Goal: Contribute content

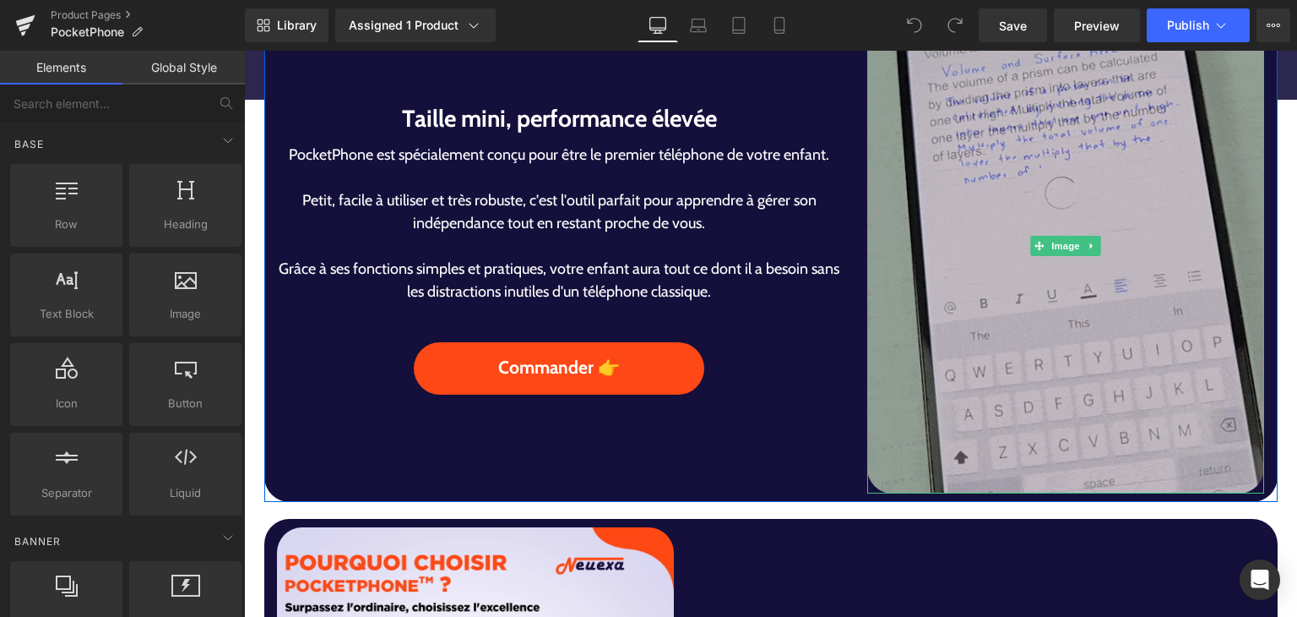
scroll to position [1013, 0]
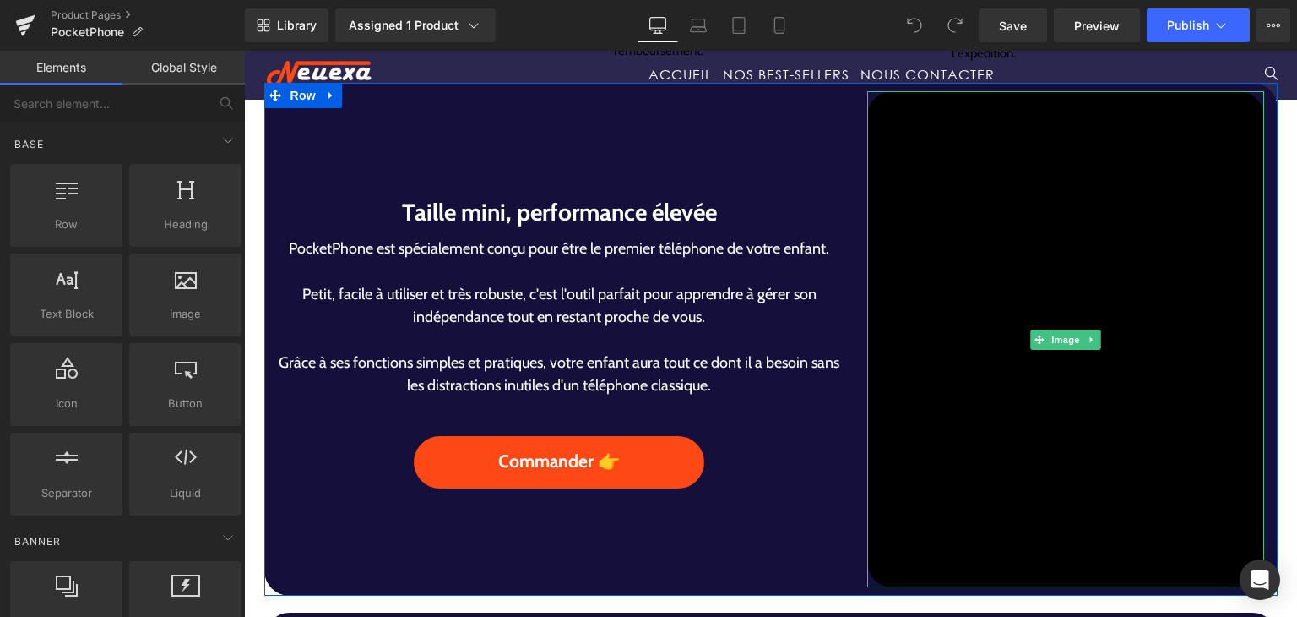
click at [1017, 369] on img at bounding box center [1065, 339] width 397 height 497
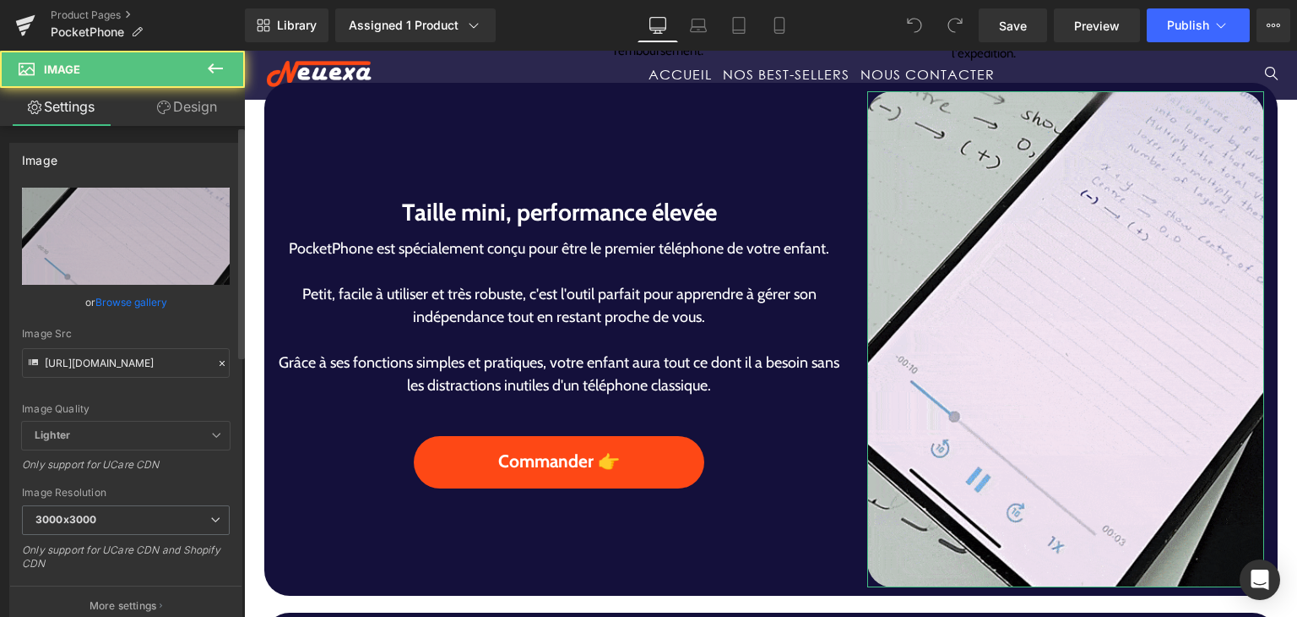
click at [137, 295] on link "Browse gallery" at bounding box center [131, 302] width 72 height 30
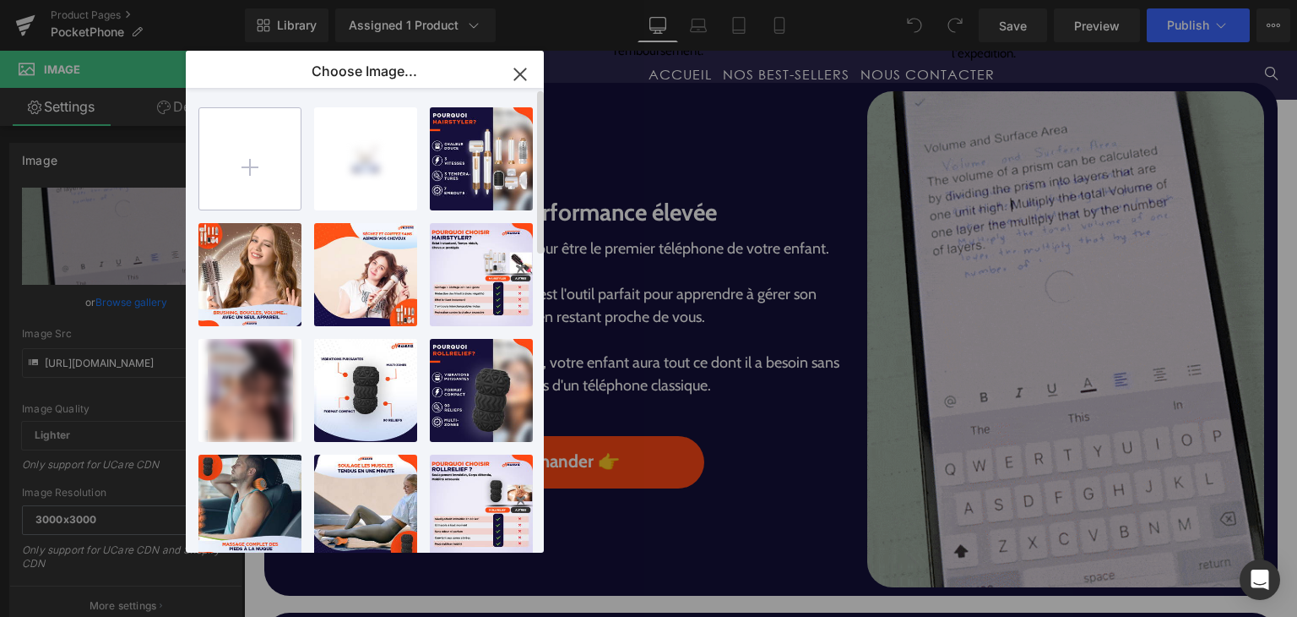
click at [259, 154] on input "file" at bounding box center [249, 158] width 101 height 101
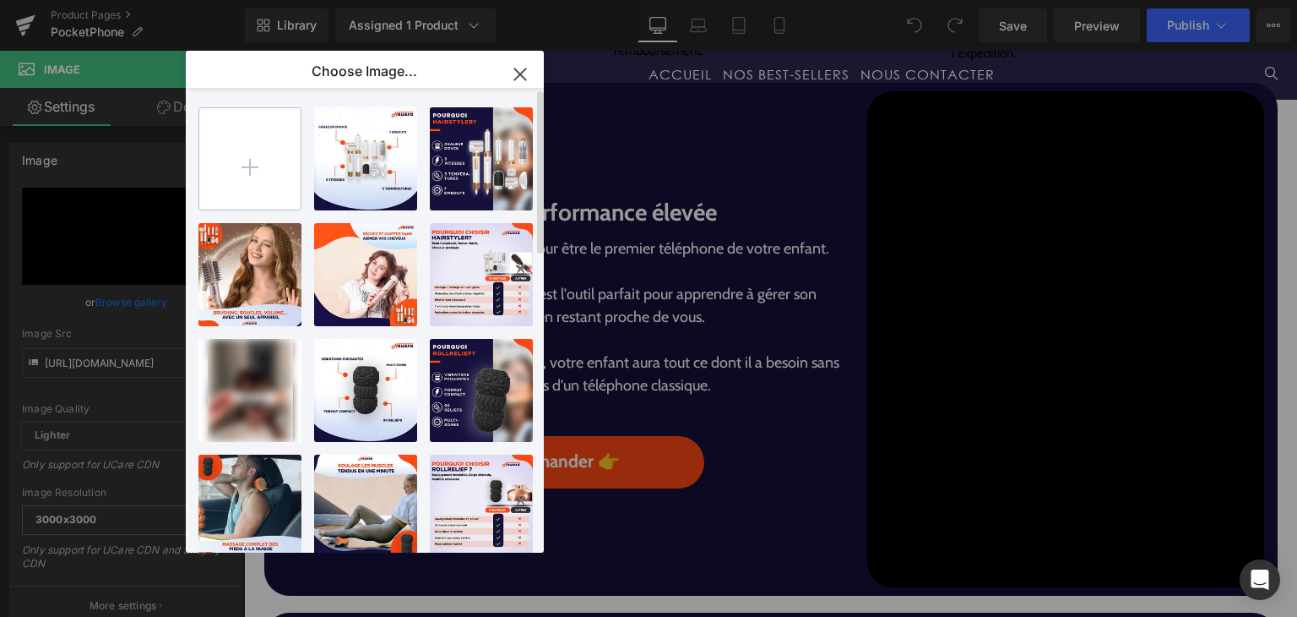
type input "C:\fakepath\PocketPhone.gif"
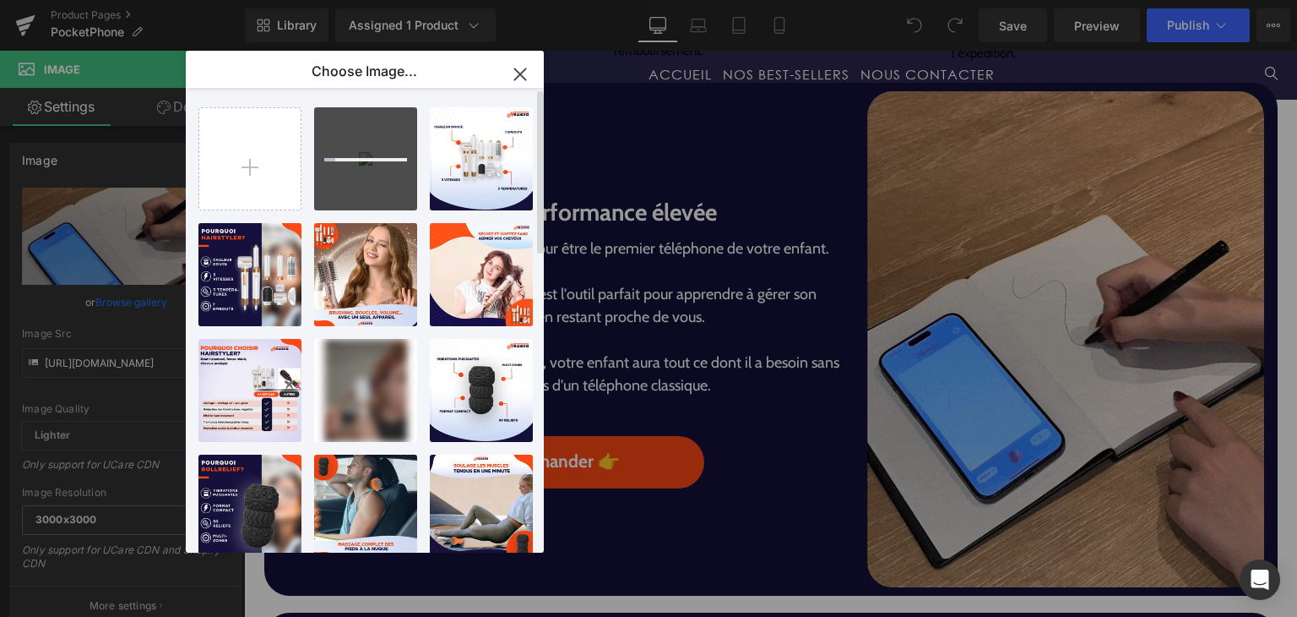
drag, startPoint x: 381, startPoint y: 174, endPoint x: 377, endPoint y: 166, distance: 8.7
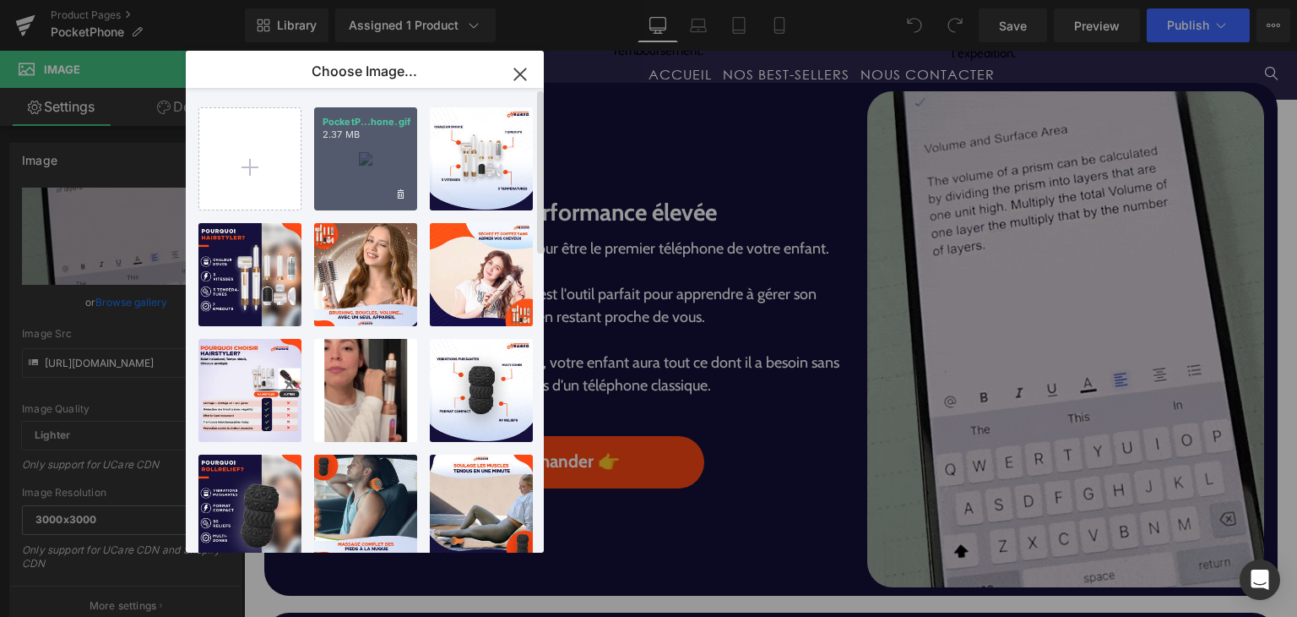
drag, startPoint x: 377, startPoint y: 166, endPoint x: 394, endPoint y: 153, distance: 21.6
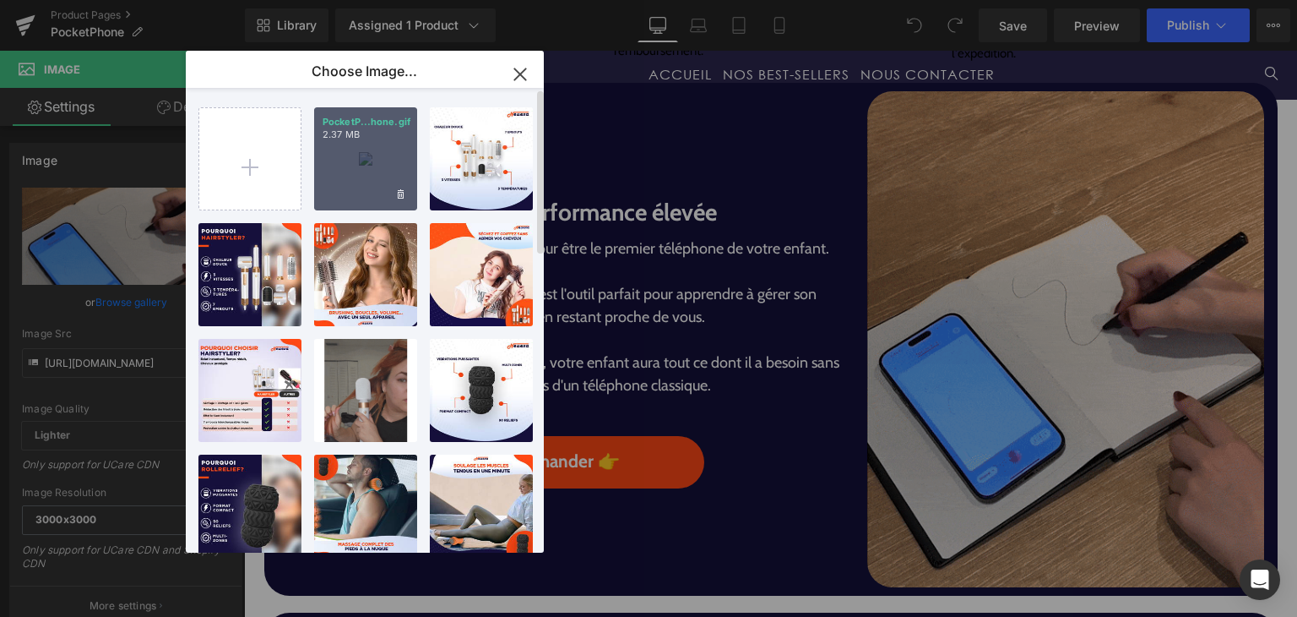
click at [394, 153] on div "PocketP...hone.gif 2.37 MB" at bounding box center [365, 158] width 103 height 103
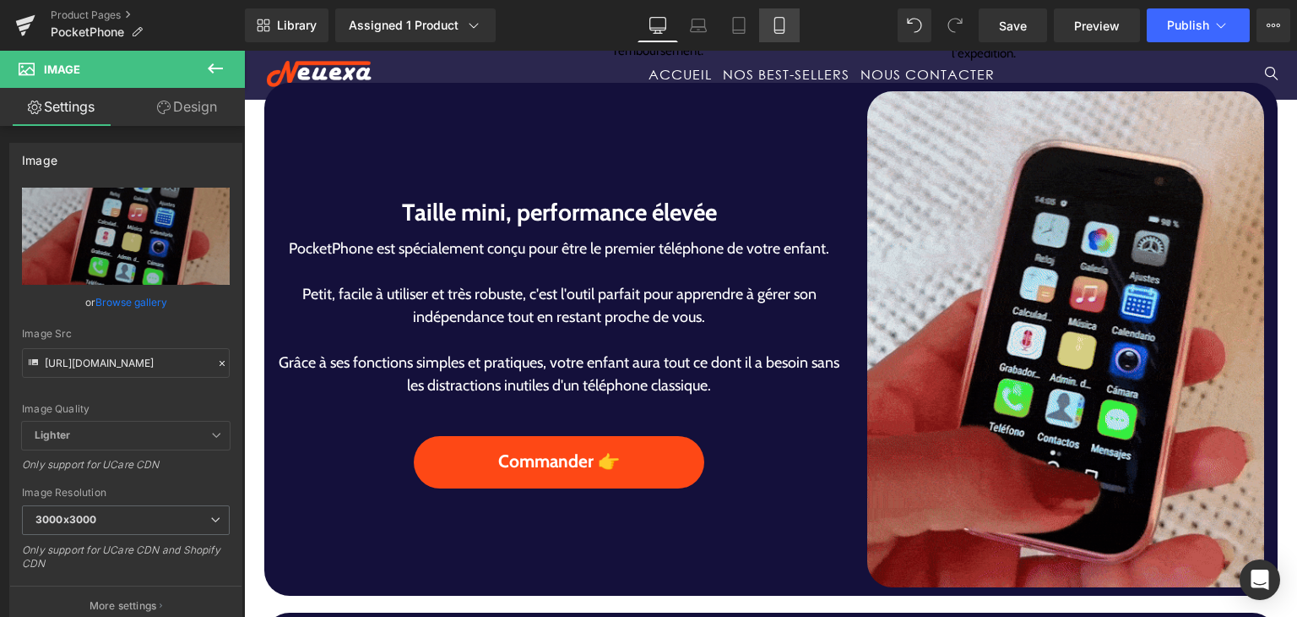
click at [780, 41] on link "Mobile" at bounding box center [779, 25] width 41 height 34
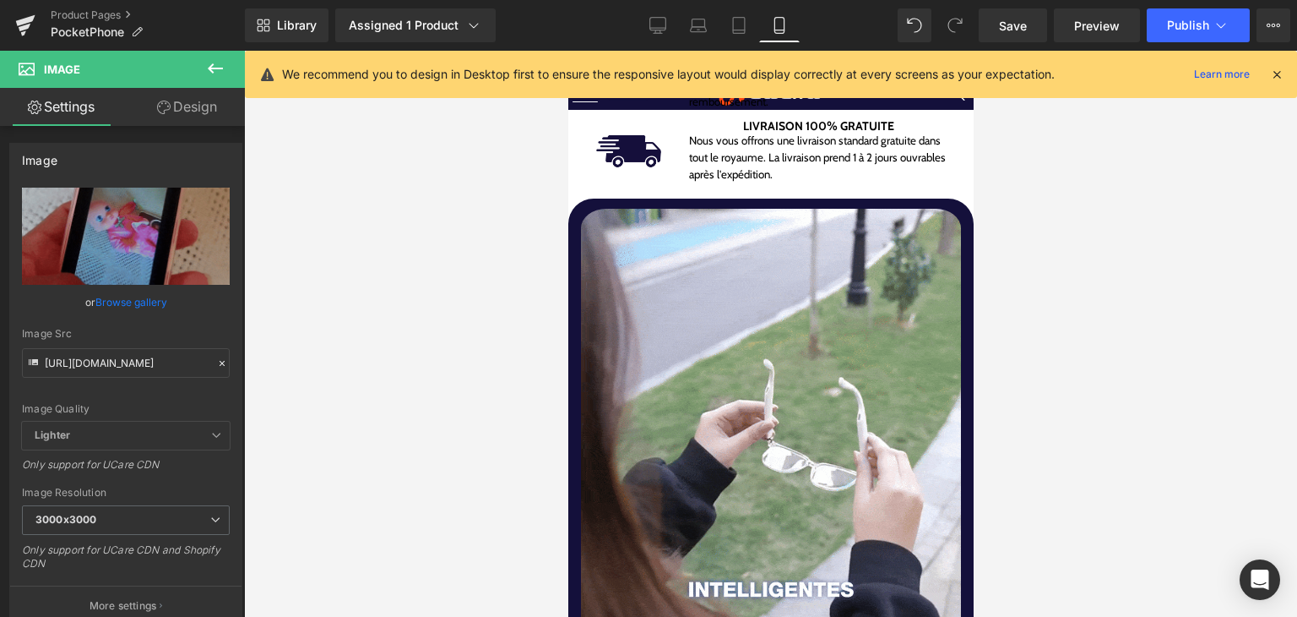
scroll to position [1520, 0]
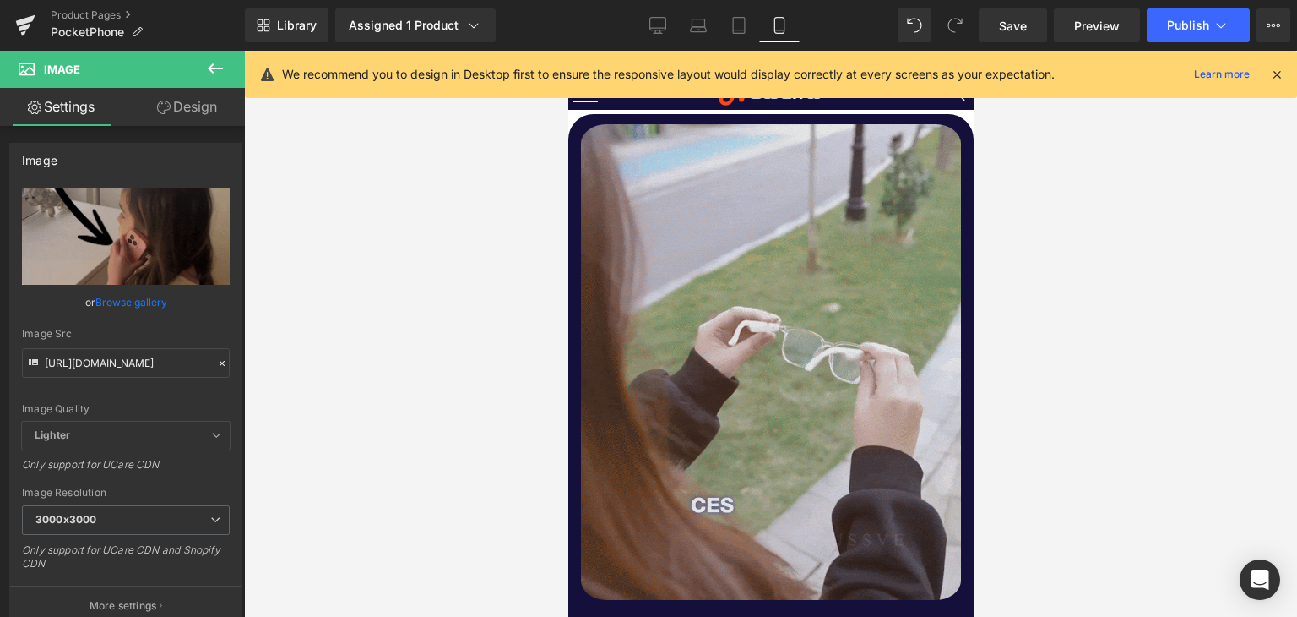
click at [805, 399] on img at bounding box center [770, 361] width 380 height 487
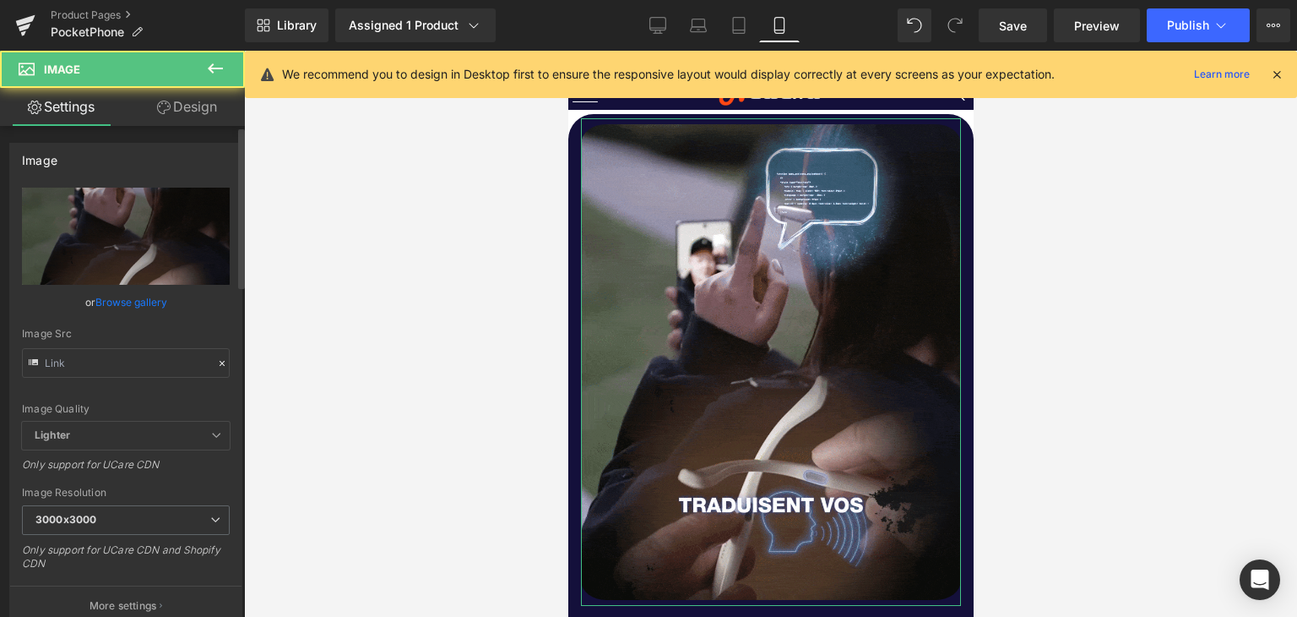
click at [132, 296] on link "Browse gallery" at bounding box center [131, 302] width 72 height 30
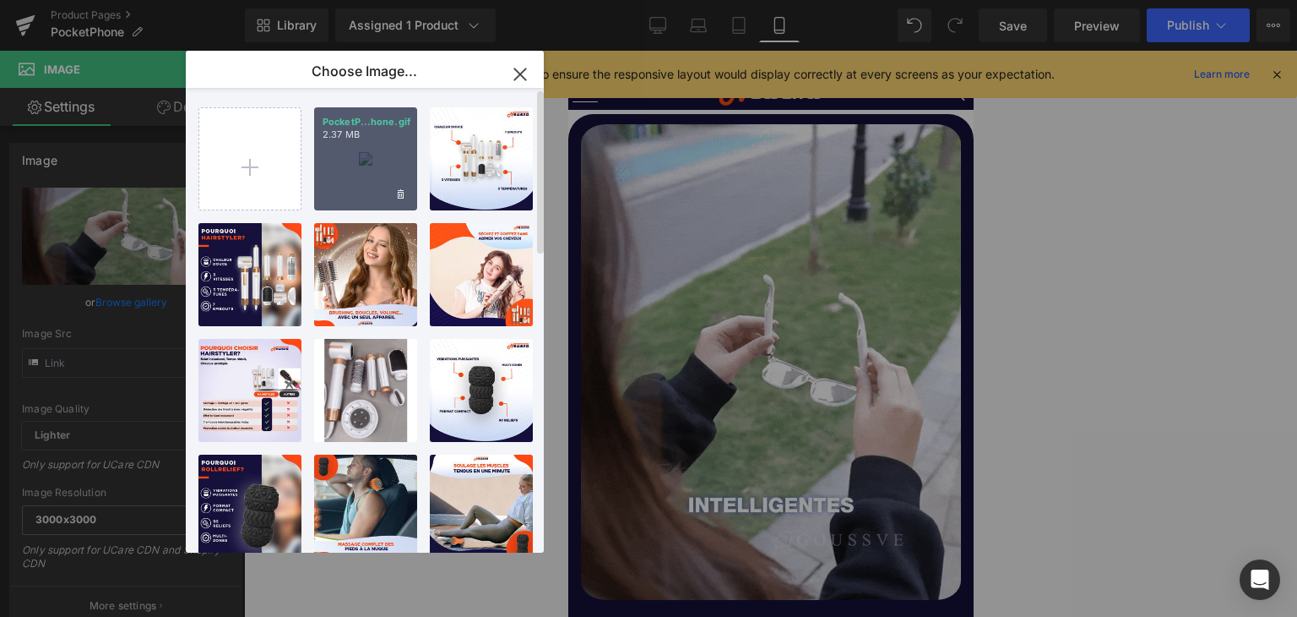
click at [340, 145] on div "PocketP...hone.gif 2.37 MB" at bounding box center [365, 158] width 103 height 103
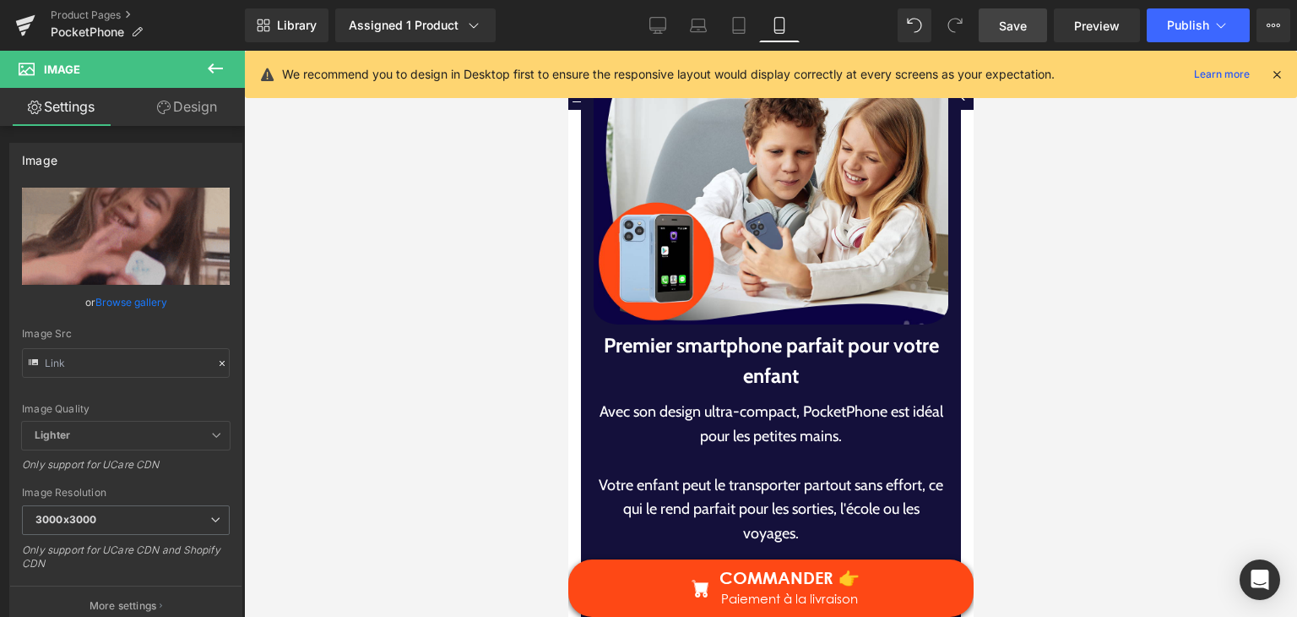
scroll to position [4054, 0]
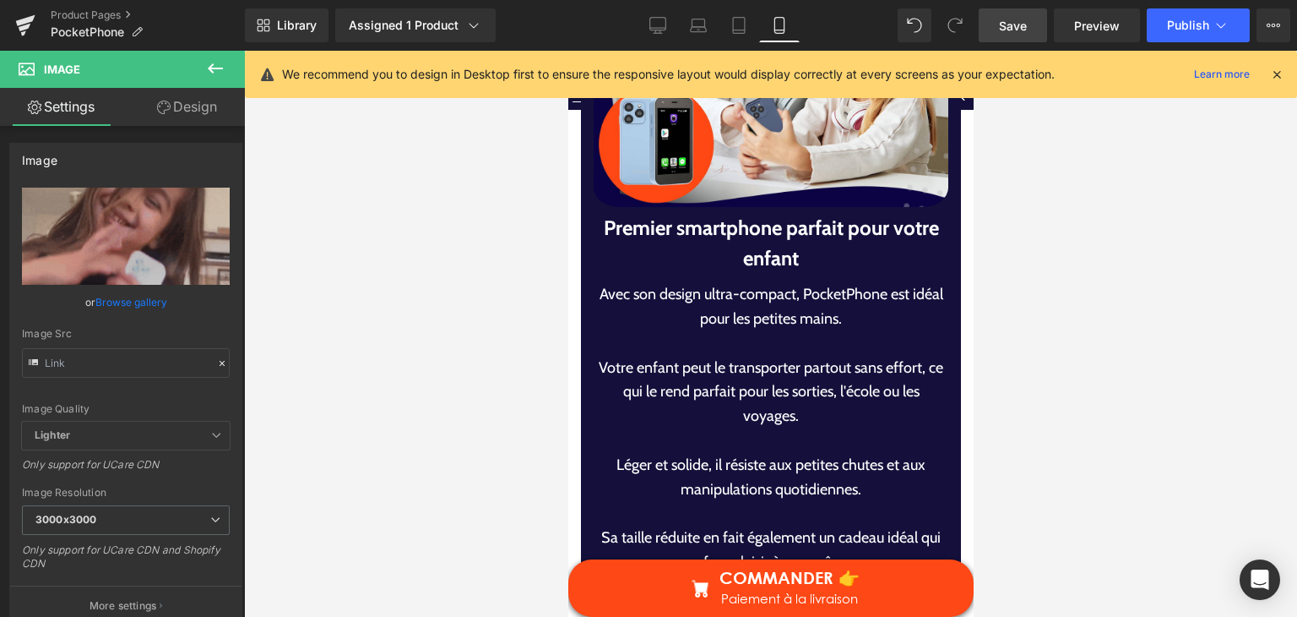
click at [997, 28] on link "Save" at bounding box center [1013, 25] width 68 height 34
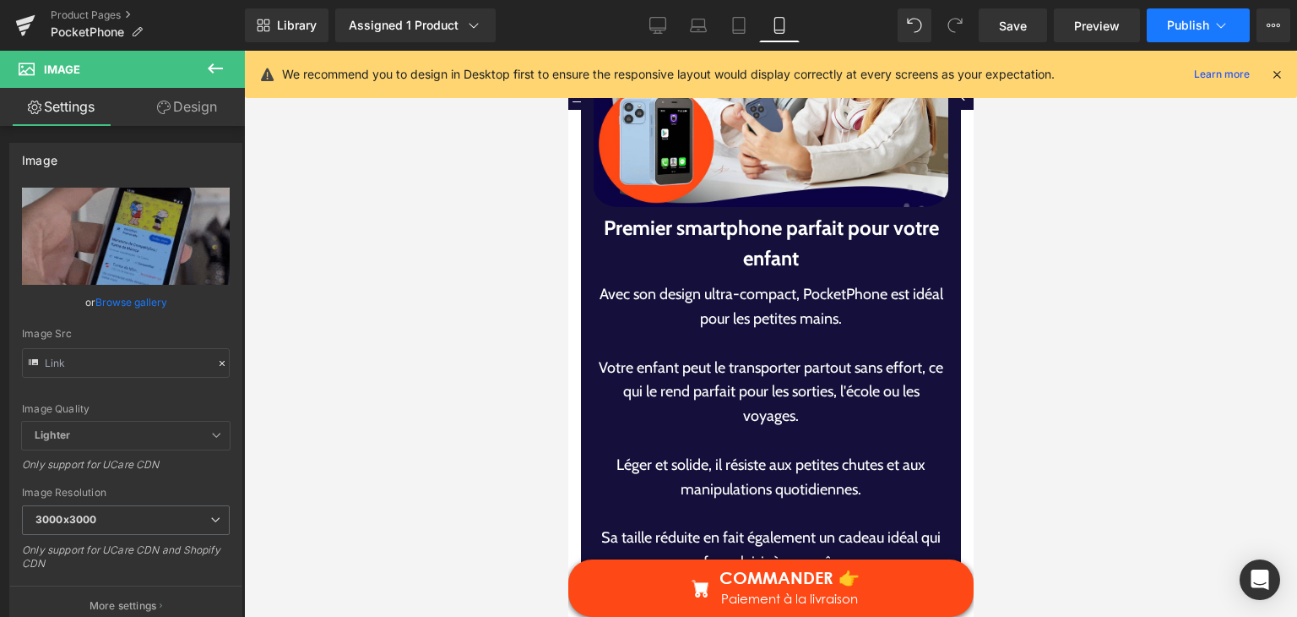
click at [1179, 24] on span "Publish" at bounding box center [1188, 26] width 42 height 14
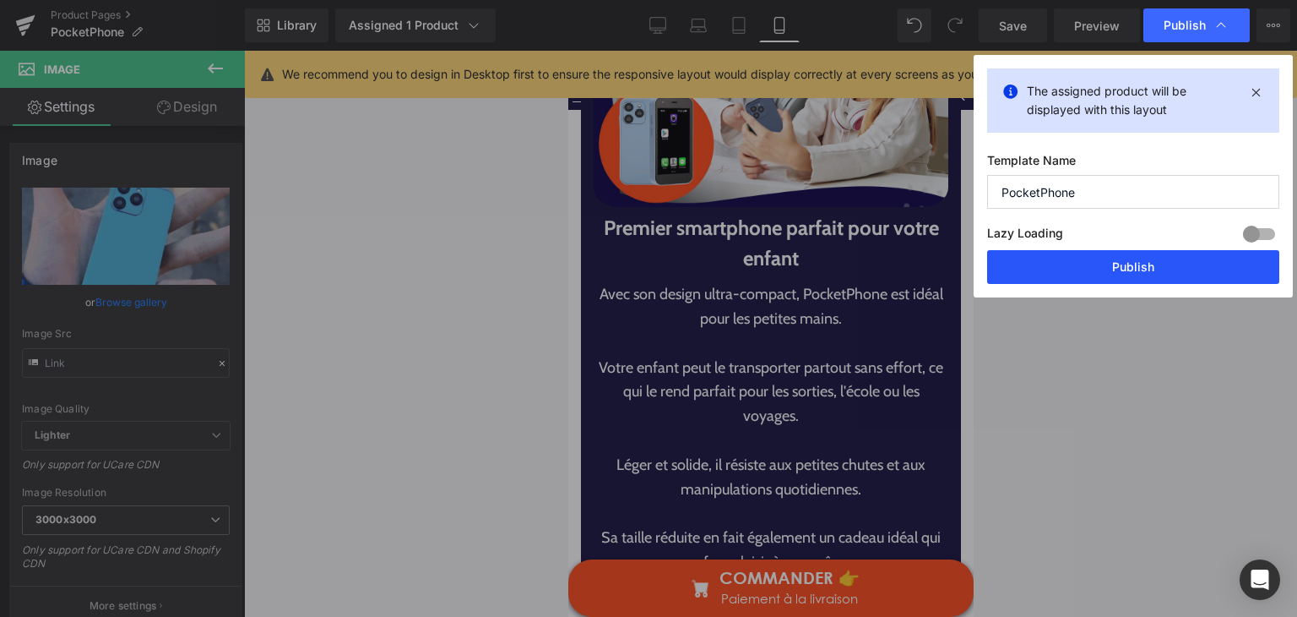
click at [1168, 263] on button "Publish" at bounding box center [1133, 267] width 292 height 34
